Goal: Task Accomplishment & Management: Manage account settings

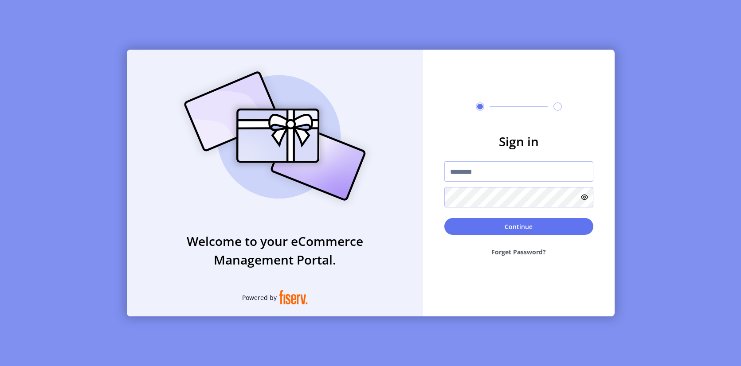
click at [485, 172] on input "text" at bounding box center [518, 171] width 149 height 20
click at [570, 167] on input "text" at bounding box center [518, 171] width 149 height 20
type input "**********"
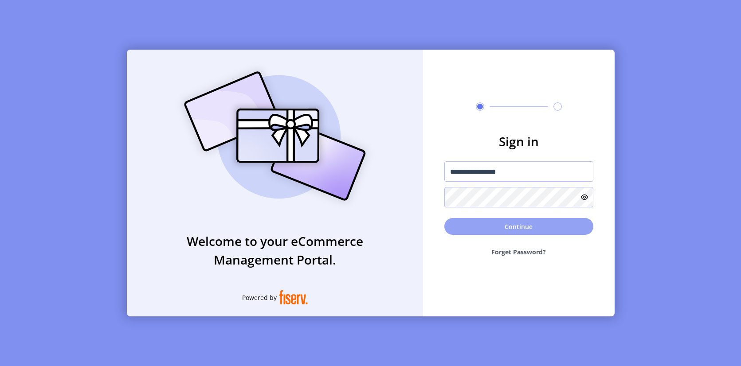
click at [525, 227] on button "Continue" at bounding box center [518, 226] width 149 height 17
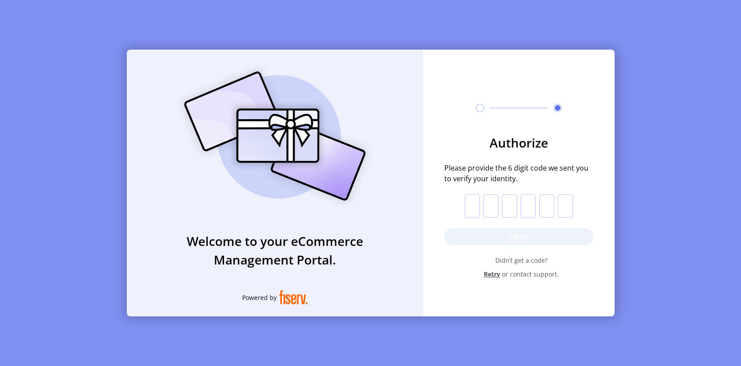
click at [470, 209] on input "text" at bounding box center [472, 206] width 15 height 23
paste input "*"
type input "*"
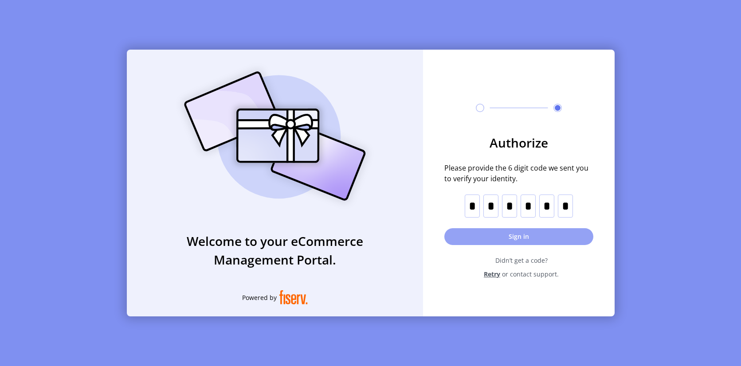
click at [552, 232] on button "Sign in" at bounding box center [518, 236] width 149 height 17
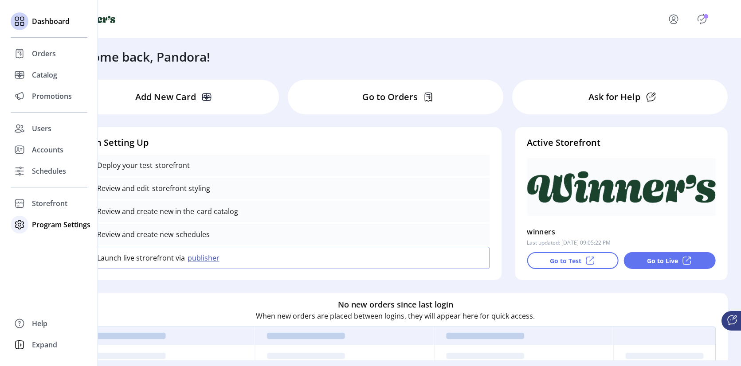
click at [23, 226] on icon at bounding box center [20, 224] width 8 height 8
click at [16, 206] on icon at bounding box center [19, 204] width 14 height 14
click at [42, 224] on span "Configuration" at bounding box center [55, 221] width 47 height 11
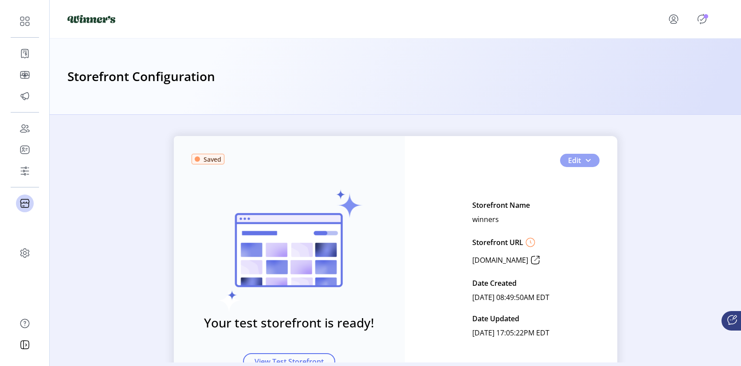
click at [585, 159] on span "button" at bounding box center [588, 160] width 7 height 7
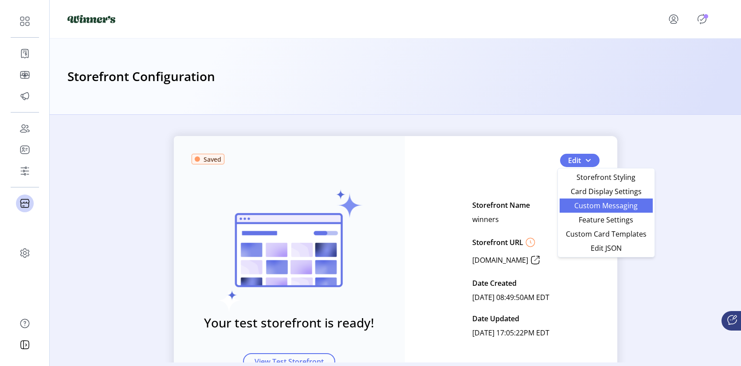
click at [622, 209] on span "Custom Messaging" at bounding box center [606, 205] width 83 height 7
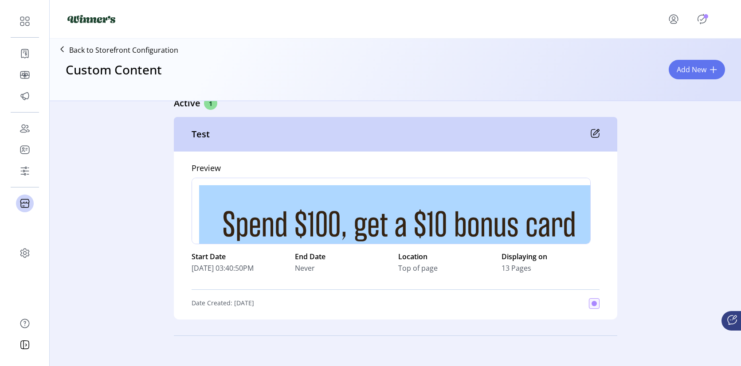
scroll to position [23, 0]
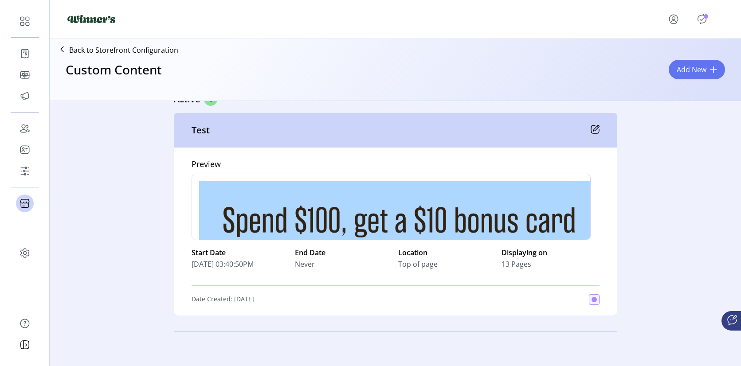
click at [591, 127] on icon at bounding box center [595, 129] width 9 height 9
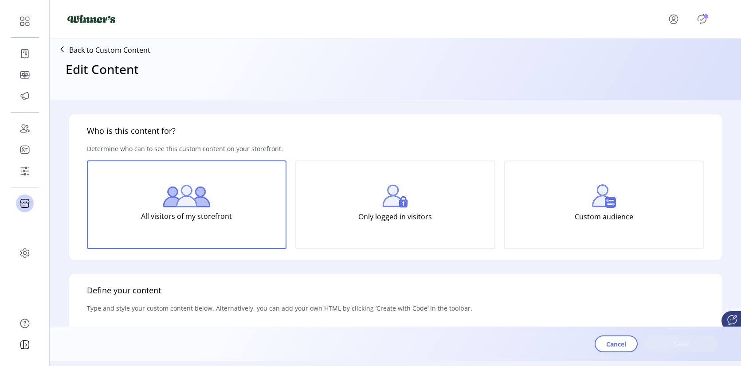
type input "****"
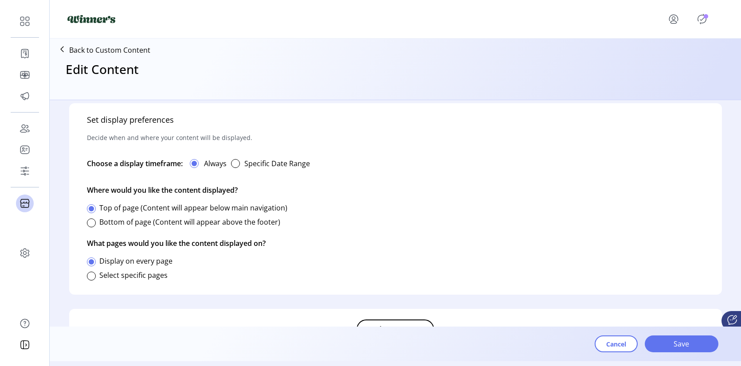
scroll to position [500, 0]
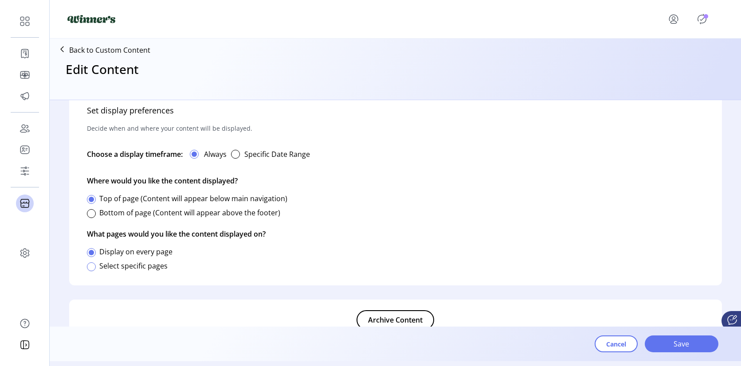
click at [94, 266] on div at bounding box center [91, 267] width 9 height 9
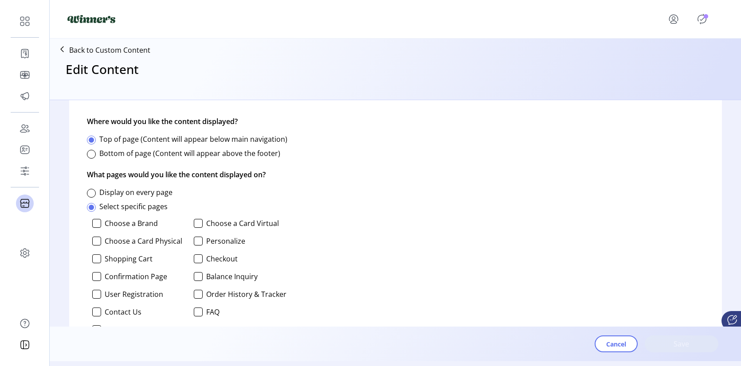
scroll to position [565, 0]
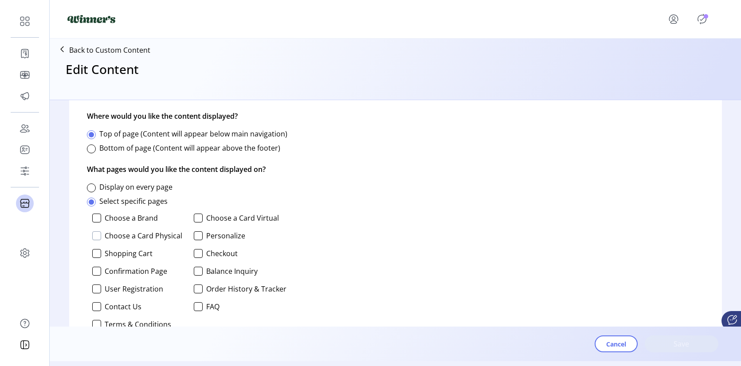
click at [98, 236] on div at bounding box center [96, 236] width 9 height 9
click at [197, 216] on div at bounding box center [198, 218] width 9 height 9
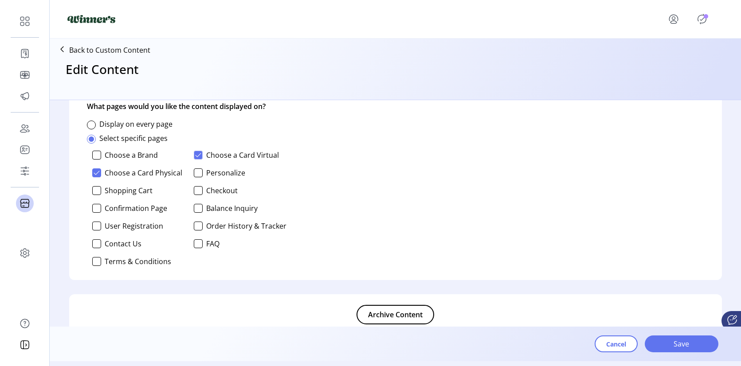
scroll to position [629, 0]
click at [96, 189] on div at bounding box center [96, 189] width 9 height 9
click at [684, 344] on span "Save" at bounding box center [682, 344] width 51 height 11
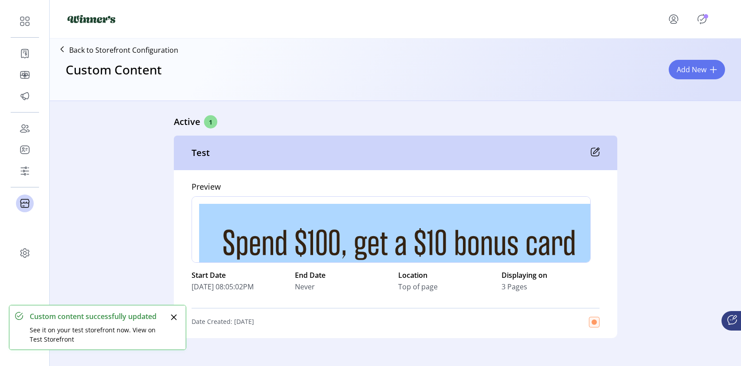
click at [704, 19] on icon "Publisher Panel" at bounding box center [702, 19] width 14 height 14
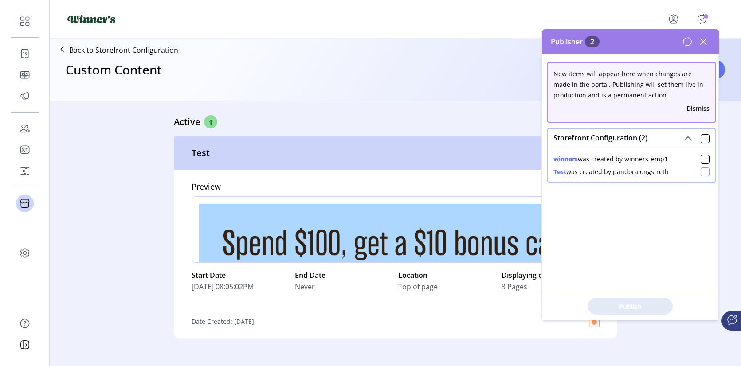
click at [701, 173] on div at bounding box center [705, 172] width 9 height 9
click at [628, 308] on span "Publish 2 Items" at bounding box center [630, 306] width 62 height 9
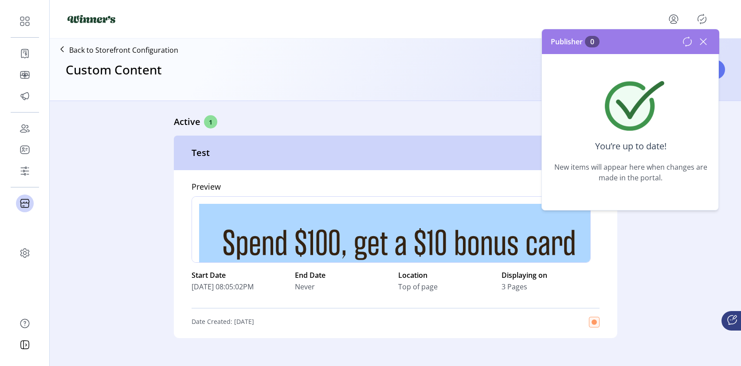
click at [705, 40] on icon at bounding box center [703, 42] width 14 height 14
